Goal: Download file/media

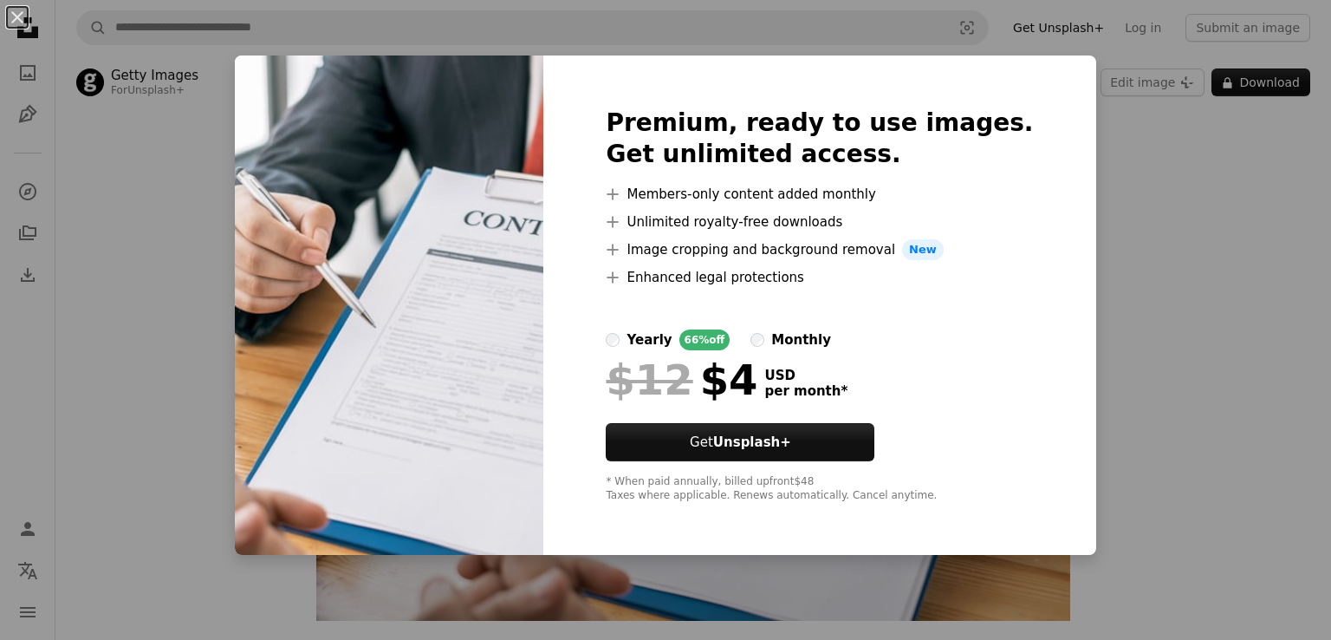
click at [456, 195] on img at bounding box center [389, 304] width 309 height 499
click at [9, 19] on button "An X shape" at bounding box center [17, 17] width 21 height 21
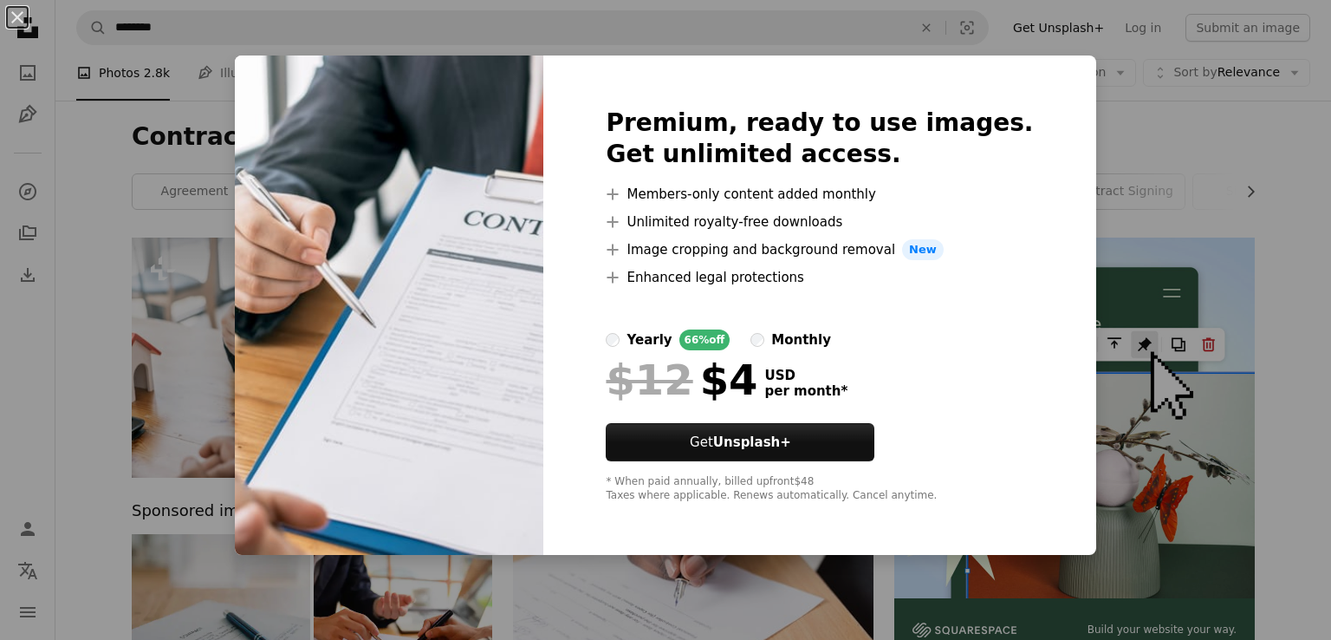
click at [486, 156] on img at bounding box center [389, 304] width 309 height 499
click at [26, 26] on button "An X shape" at bounding box center [17, 17] width 21 height 21
